Goal: Task Accomplishment & Management: Manage account settings

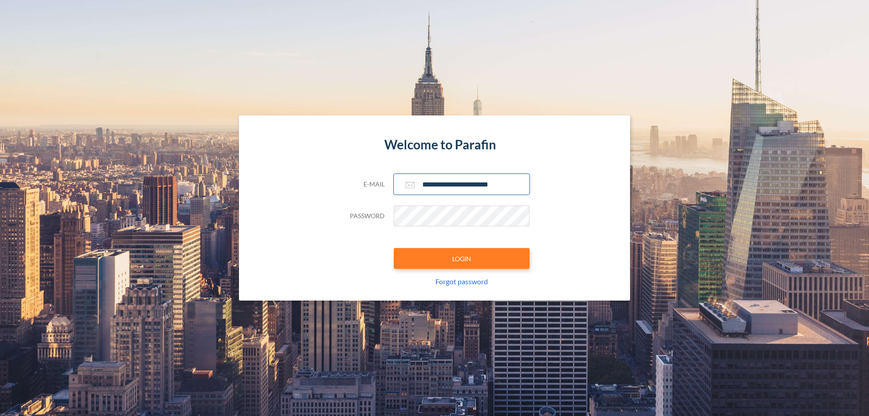
type input "**********"
click at [462, 258] on button "LOGIN" at bounding box center [462, 258] width 136 height 21
